Goal: Share content

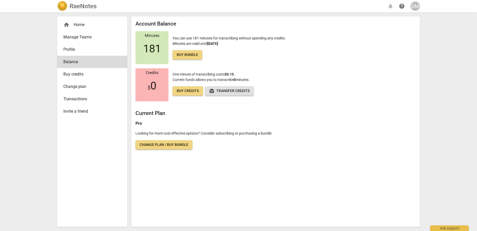
click at [78, 23] on div "home Home" at bounding box center [90, 25] width 54 height 6
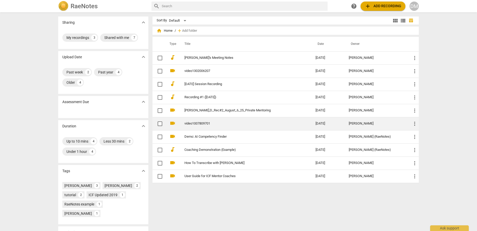
click at [228, 124] on link "video1007809701" at bounding box center [241, 124] width 113 height 4
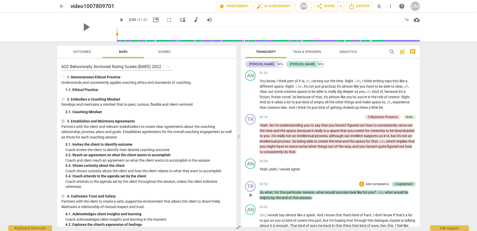
scroll to position [148, 0]
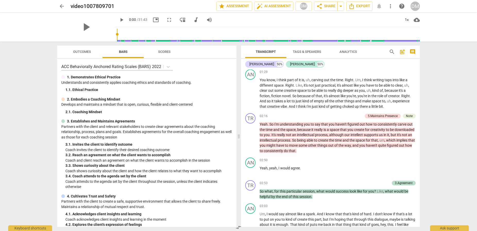
click at [61, 5] on span "arrow_back" at bounding box center [62, 6] width 6 height 6
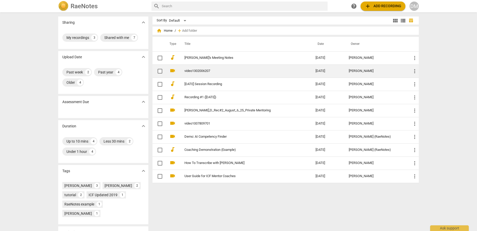
click at [242, 70] on link "video1302006207" at bounding box center [241, 71] width 113 height 4
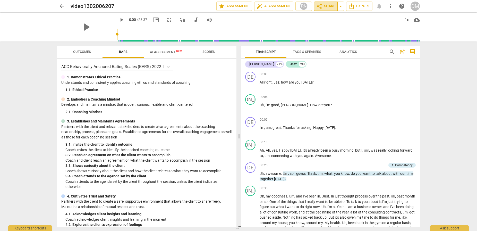
click at [327, 5] on span "share Share" at bounding box center [325, 6] width 19 height 6
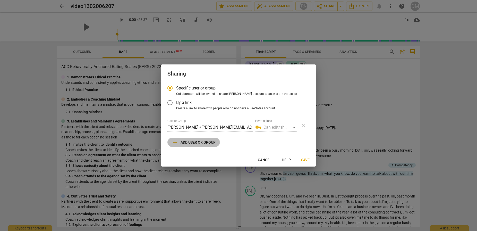
click at [199, 142] on span "add Add user or group" at bounding box center [194, 142] width 44 height 6
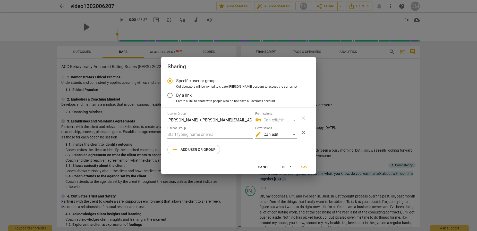
click at [268, 165] on span "Cancel" at bounding box center [265, 167] width 14 height 5
radio input "false"
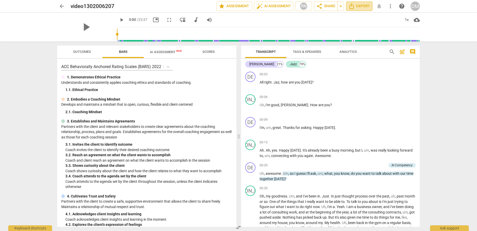
click at [365, 7] on span "Export" at bounding box center [360, 6] width 22 height 6
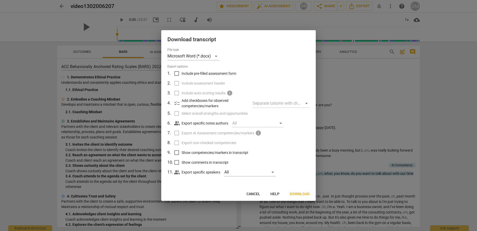
click at [249, 193] on span "Cancel" at bounding box center [254, 193] width 14 height 5
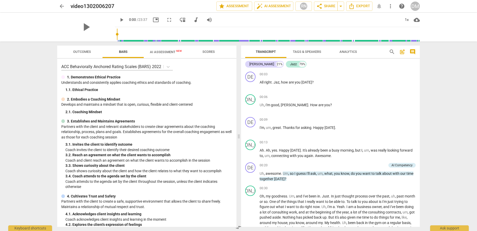
click at [391, 6] on span "more_vert" at bounding box center [391, 6] width 6 height 6
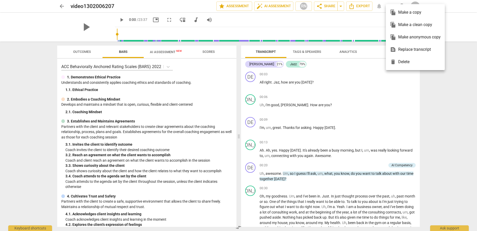
click at [403, 97] on div at bounding box center [238, 115] width 477 height 231
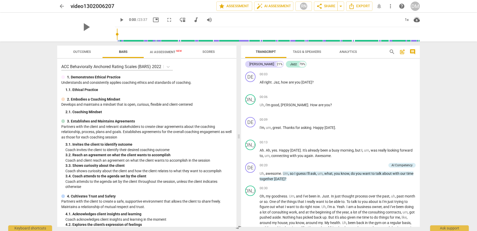
click at [418, 20] on span "cloud_download" at bounding box center [417, 20] width 6 height 6
click at [328, 6] on div at bounding box center [238, 115] width 477 height 231
click at [326, 7] on span "share Share" at bounding box center [325, 6] width 19 height 6
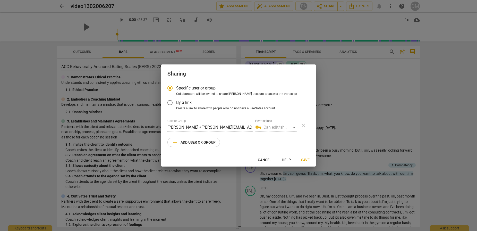
click at [195, 142] on span "add Add user or group" at bounding box center [194, 142] width 44 height 6
radio input "false"
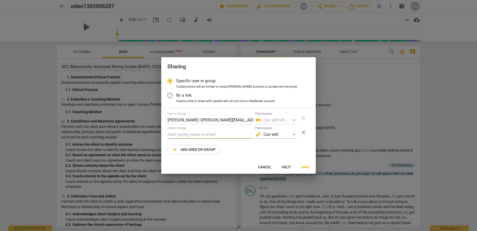
click at [193, 134] on input "text" at bounding box center [211, 134] width 86 height 8
paste input "[EMAIL_ADDRESS][DOMAIN_NAME]"
type input "[EMAIL_ADDRESS][DOMAIN_NAME]"
click at [280, 135] on div "edit Can edit" at bounding box center [276, 134] width 42 height 8
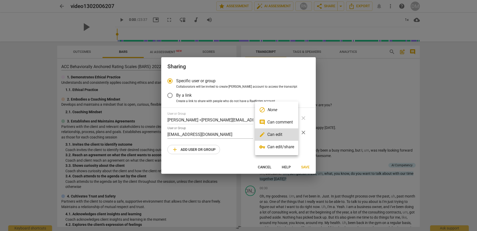
click at [290, 147] on li "vpn_key Can edit/share" at bounding box center [276, 147] width 43 height 12
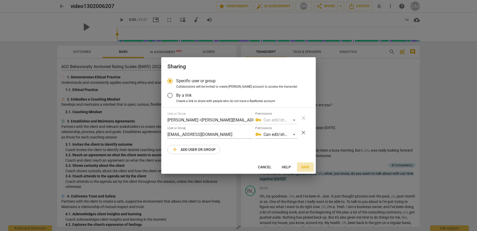
click at [305, 167] on span "Save" at bounding box center [305, 167] width 9 height 5
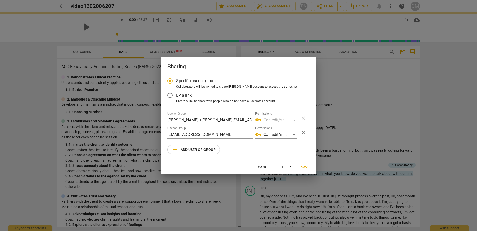
radio input "false"
type input "[PERSON_NAME] <[EMAIL_ADDRESS][DOMAIN_NAME]>"
